Goal: Check status: Check status

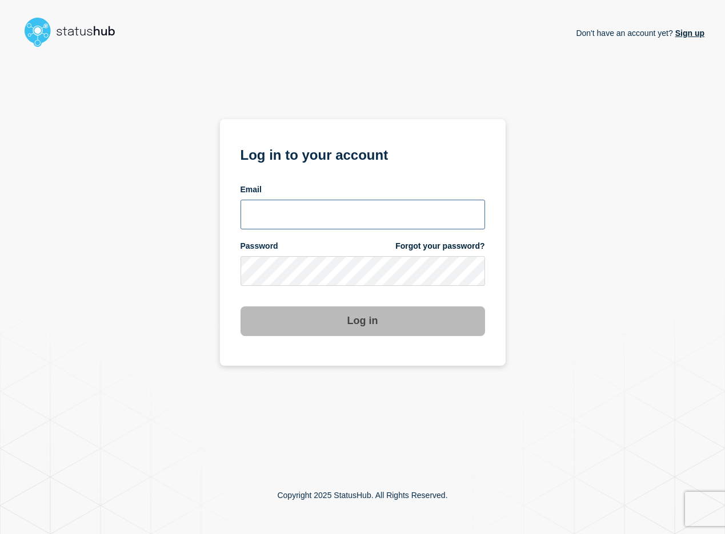
type input "[EMAIL_ADDRESS][DOMAIN_NAME]"
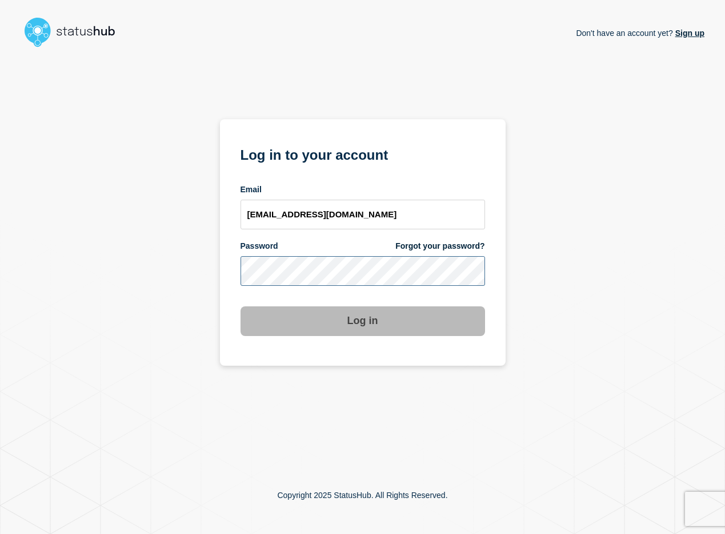
click at [362, 322] on button "Log in" at bounding box center [362, 322] width 244 height 30
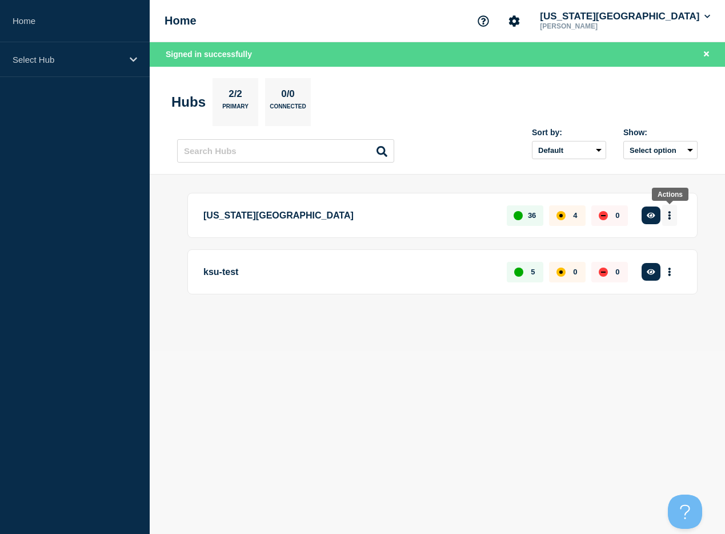
click at [673, 220] on button "More actions" at bounding box center [669, 215] width 15 height 21
click at [299, 222] on p "[US_STATE][GEOGRAPHIC_DATA]" at bounding box center [348, 215] width 290 height 21
click at [673, 219] on button "More actions" at bounding box center [669, 215] width 15 height 21
click at [648, 287] on link "View Status Page" at bounding box center [665, 283] width 84 height 10
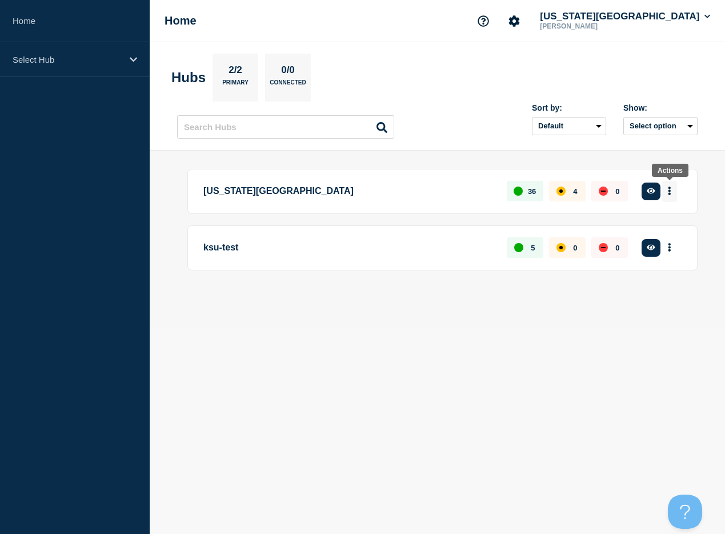
click at [669, 194] on icon "More actions" at bounding box center [669, 191] width 3 height 9
click at [654, 260] on link "View Status Page" at bounding box center [665, 259] width 84 height 10
